Goal: Find specific page/section: Find specific page/section

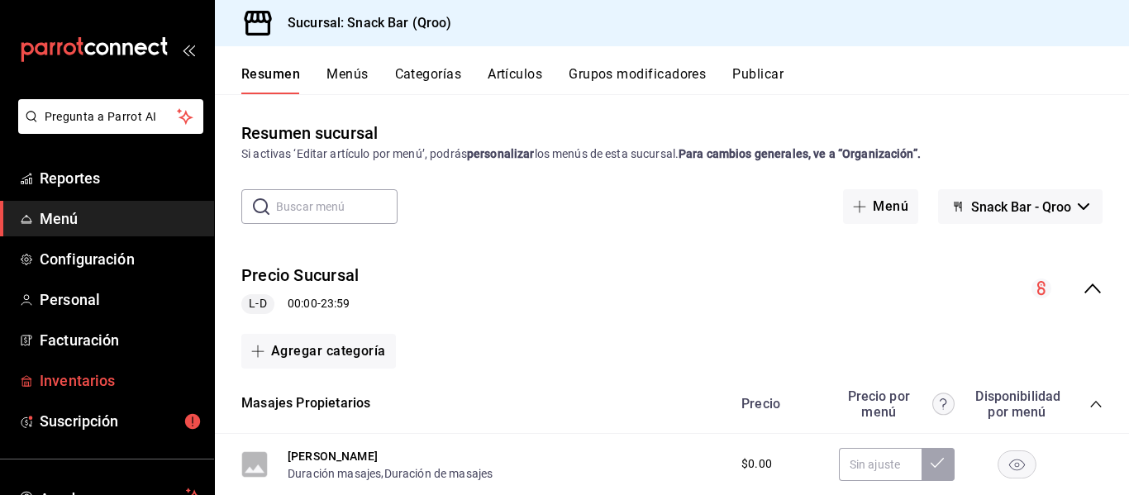
click at [86, 387] on span "Inventarios" at bounding box center [120, 381] width 161 height 22
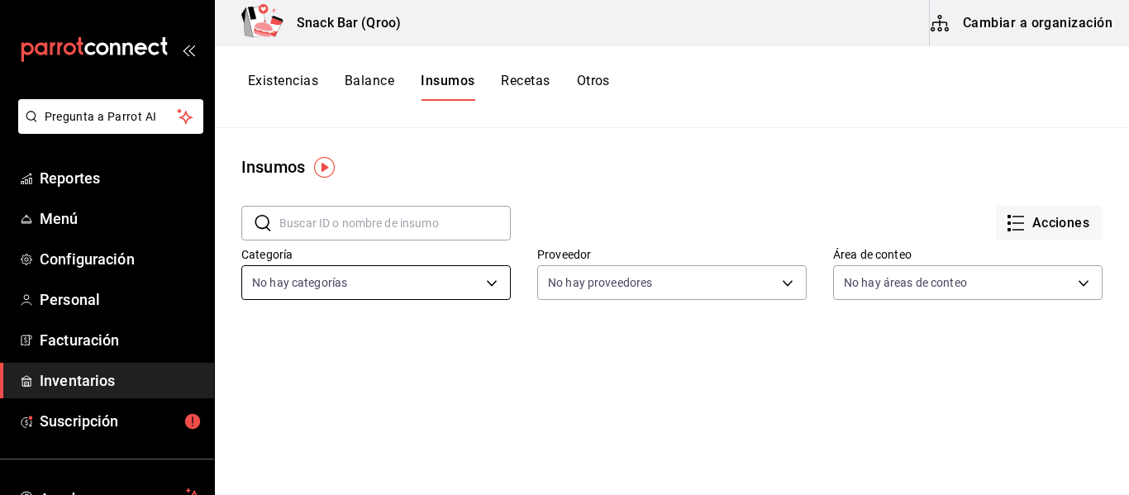
click at [487, 284] on body "Pregunta a Parrot AI Reportes Menú Configuración Personal Facturación Inventari…" at bounding box center [564, 242] width 1129 height 484
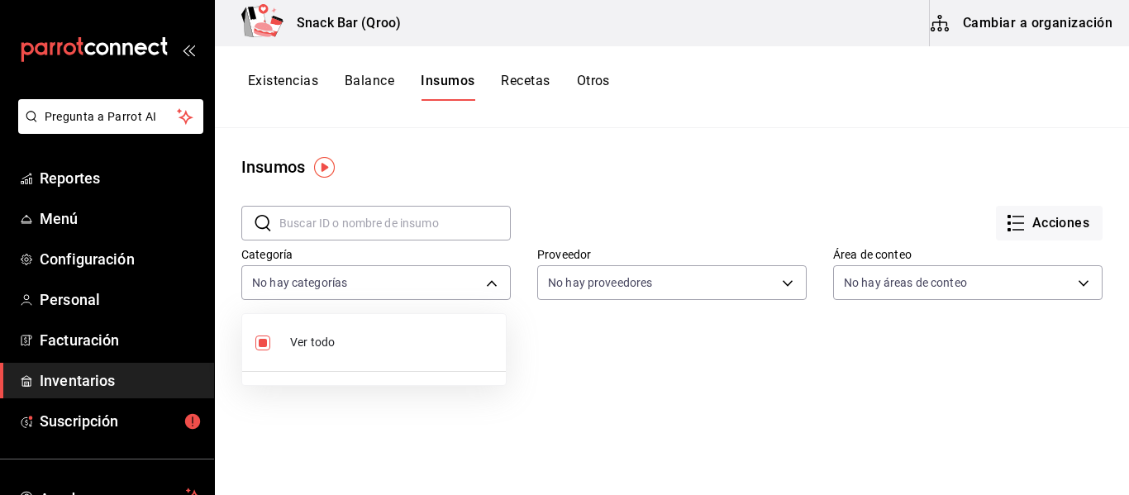
click at [523, 79] on div at bounding box center [564, 247] width 1129 height 495
click at [524, 79] on button "Recetas" at bounding box center [525, 87] width 49 height 28
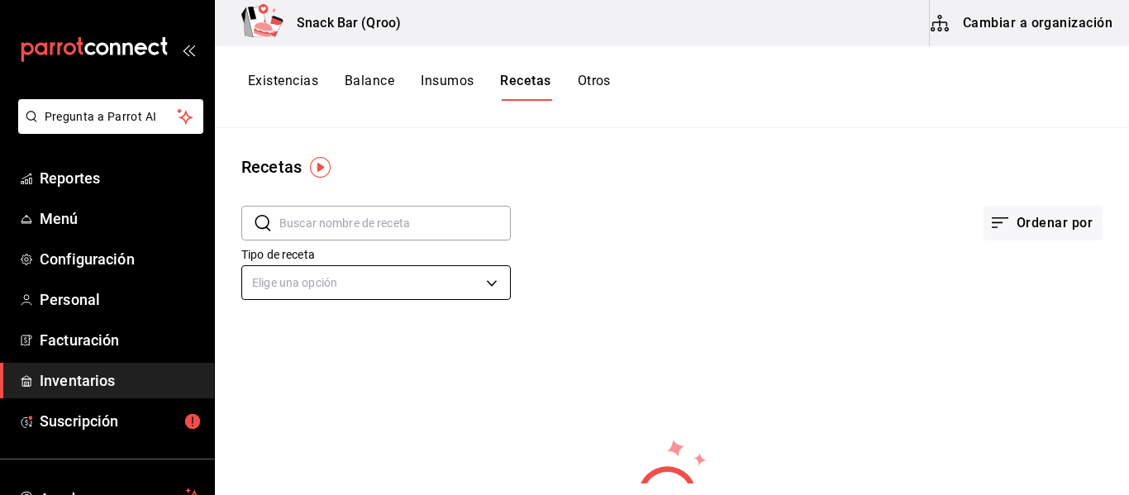
click at [484, 286] on body "Pregunta a Parrot AI Reportes Menú Configuración Personal Facturación Inventari…" at bounding box center [564, 242] width 1129 height 484
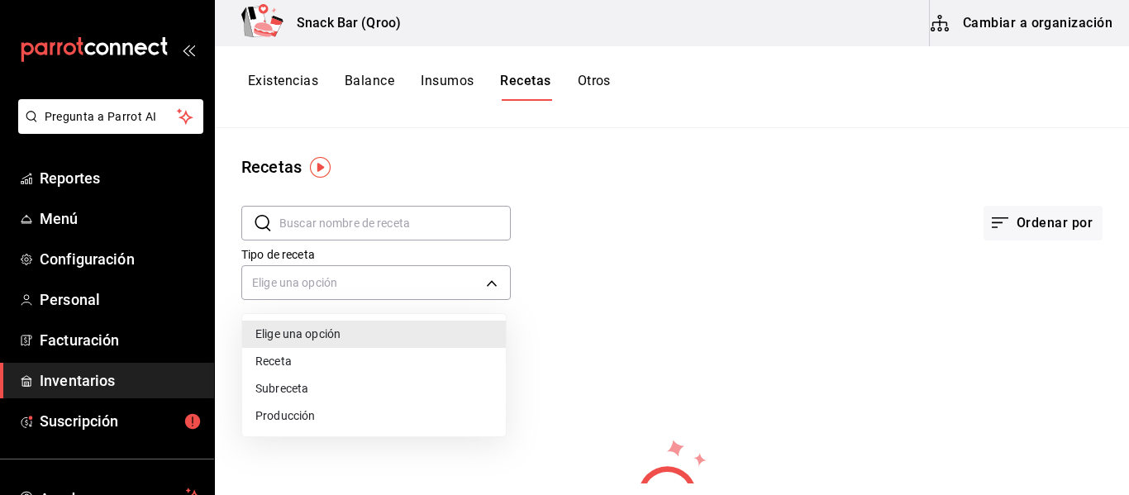
click at [702, 221] on div at bounding box center [564, 247] width 1129 height 495
